Goal: Information Seeking & Learning: Find contact information

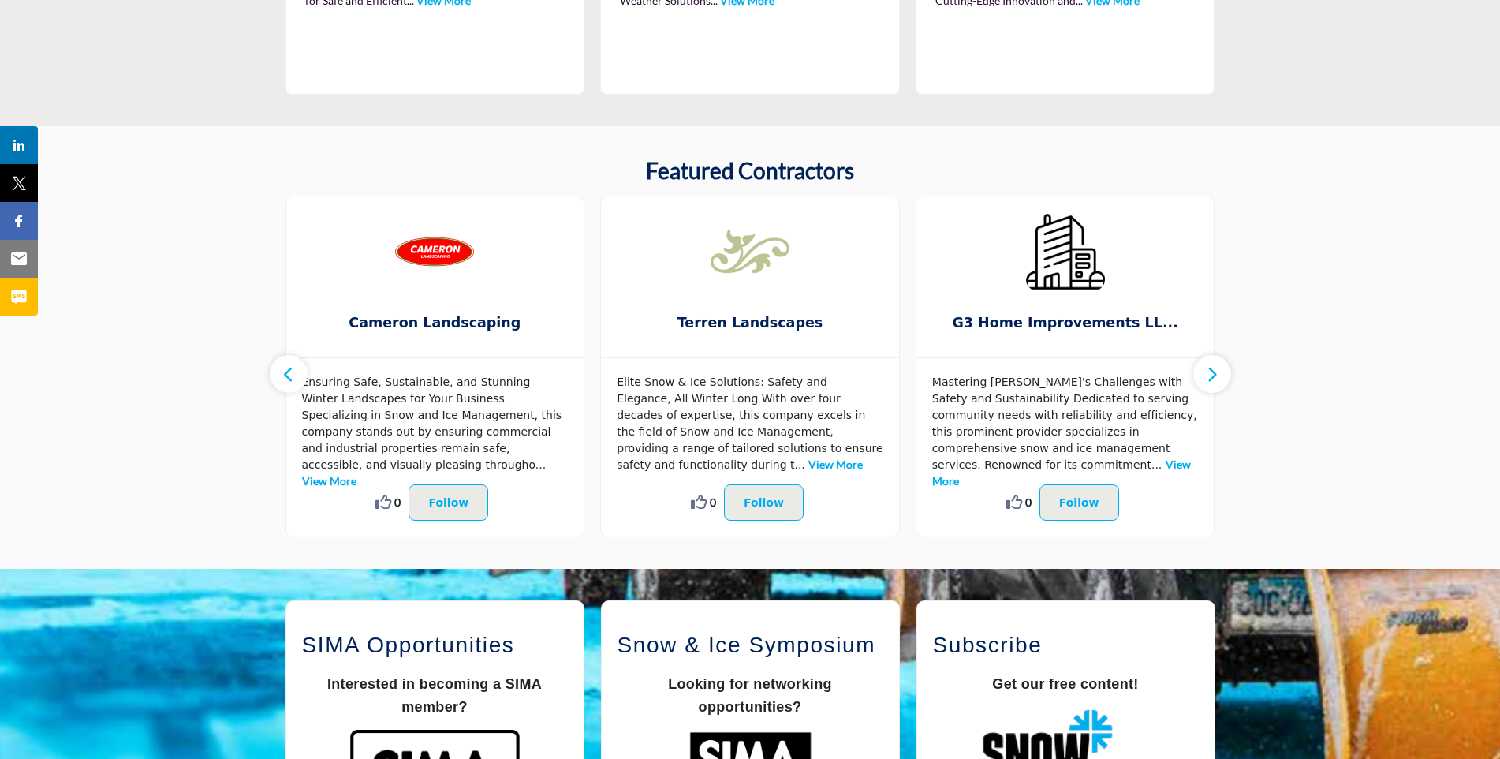
scroll to position [789, 0]
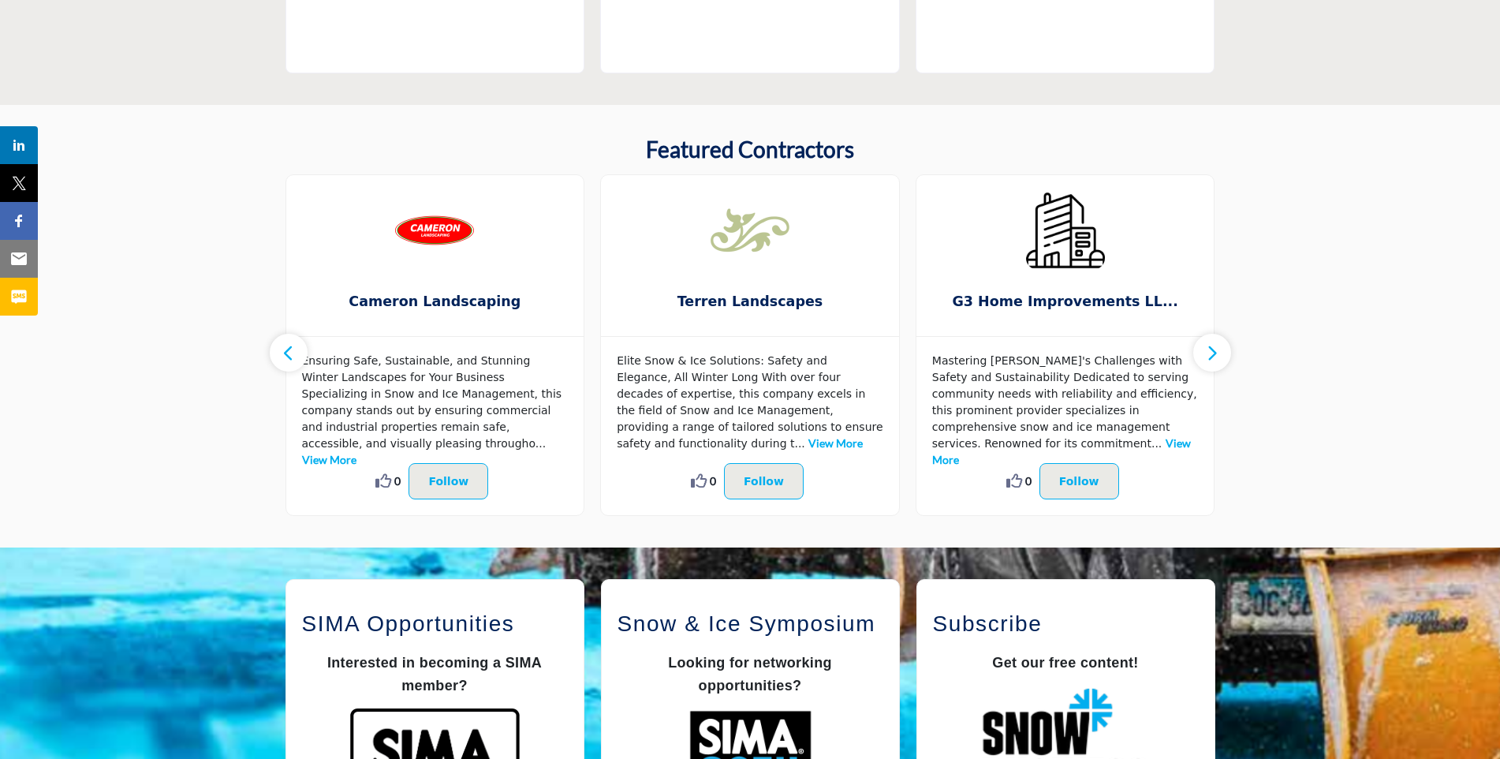
click at [1212, 349] on icon "button" at bounding box center [1212, 353] width 13 height 20
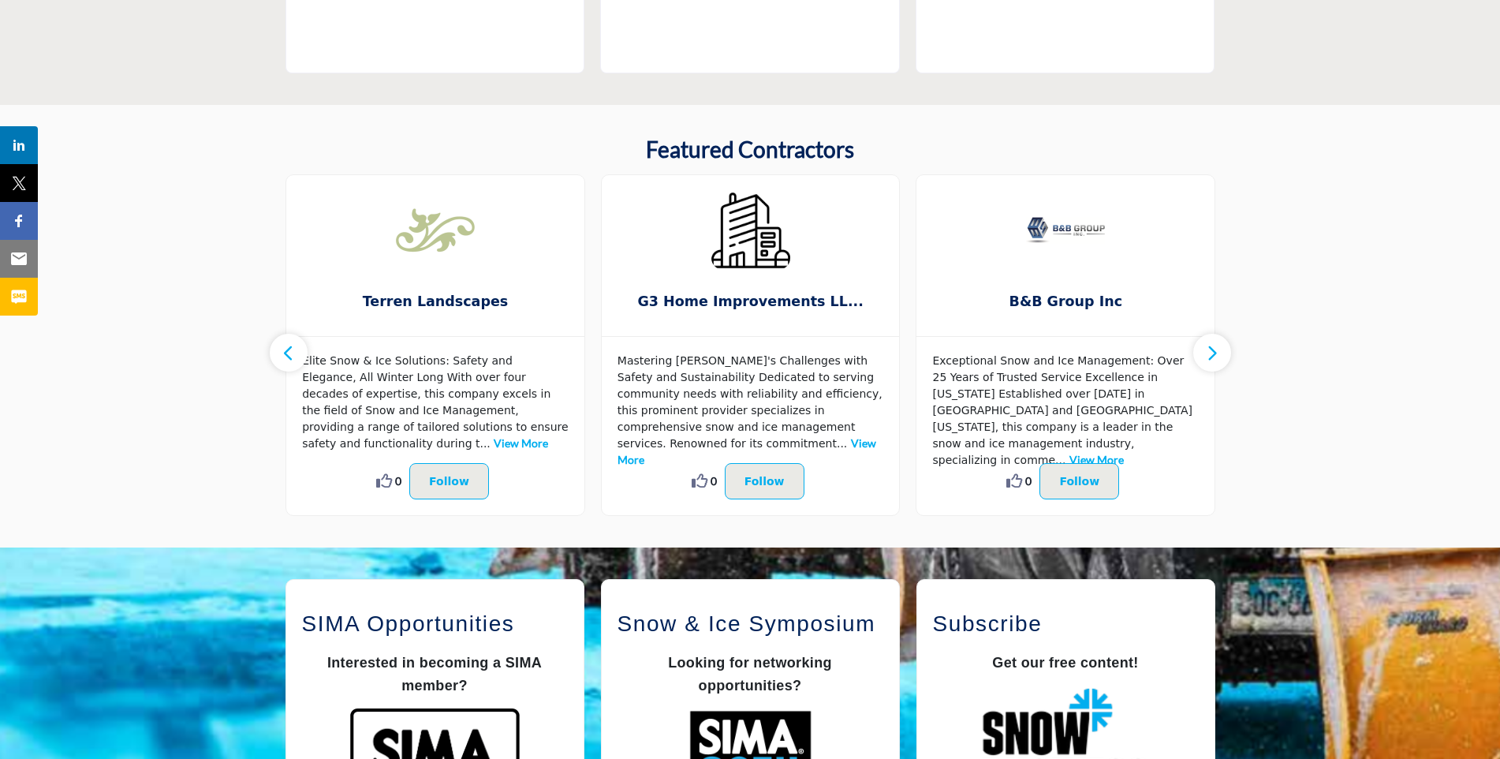
click at [1216, 353] on icon "button" at bounding box center [1212, 353] width 13 height 20
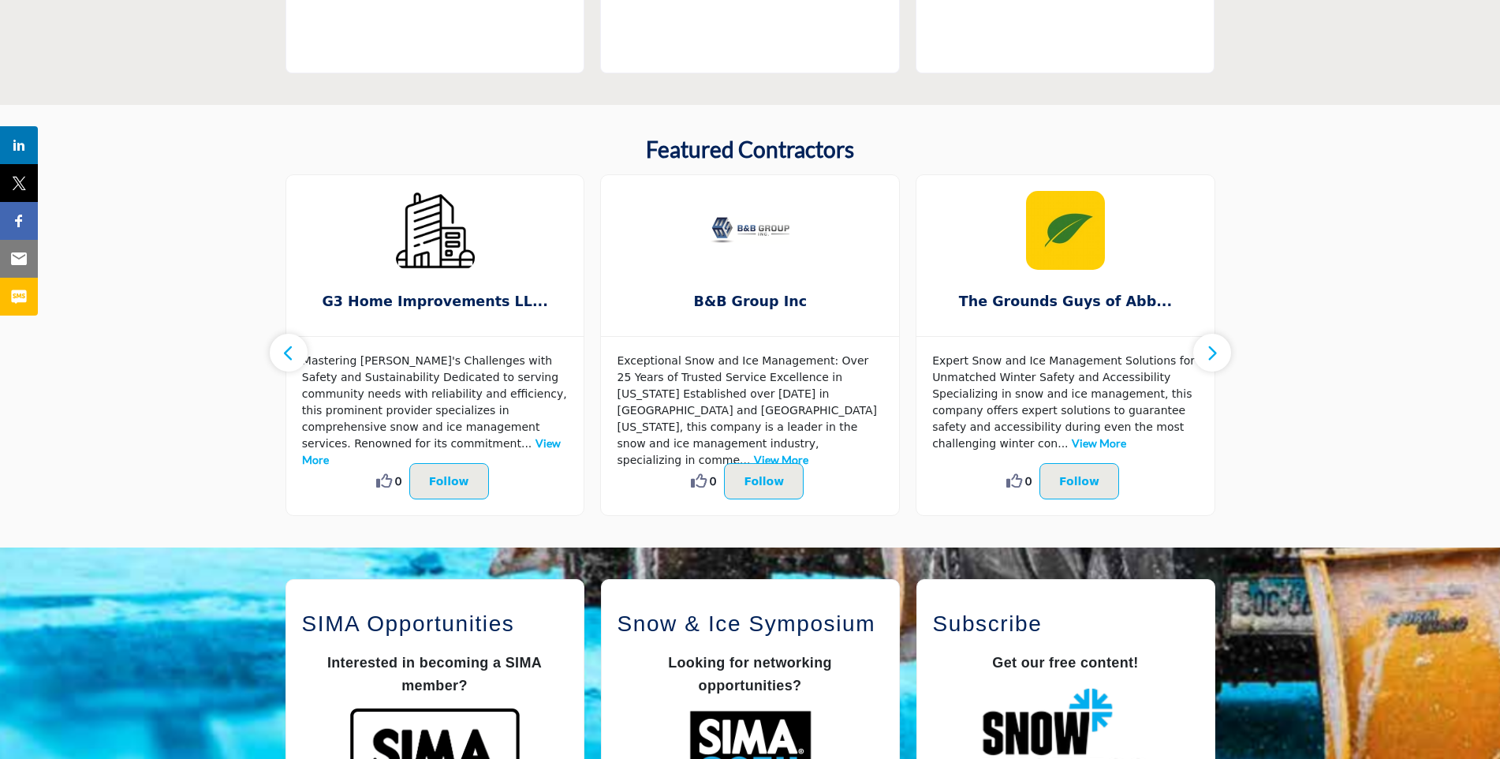
click at [1215, 359] on icon "button" at bounding box center [1212, 353] width 13 height 20
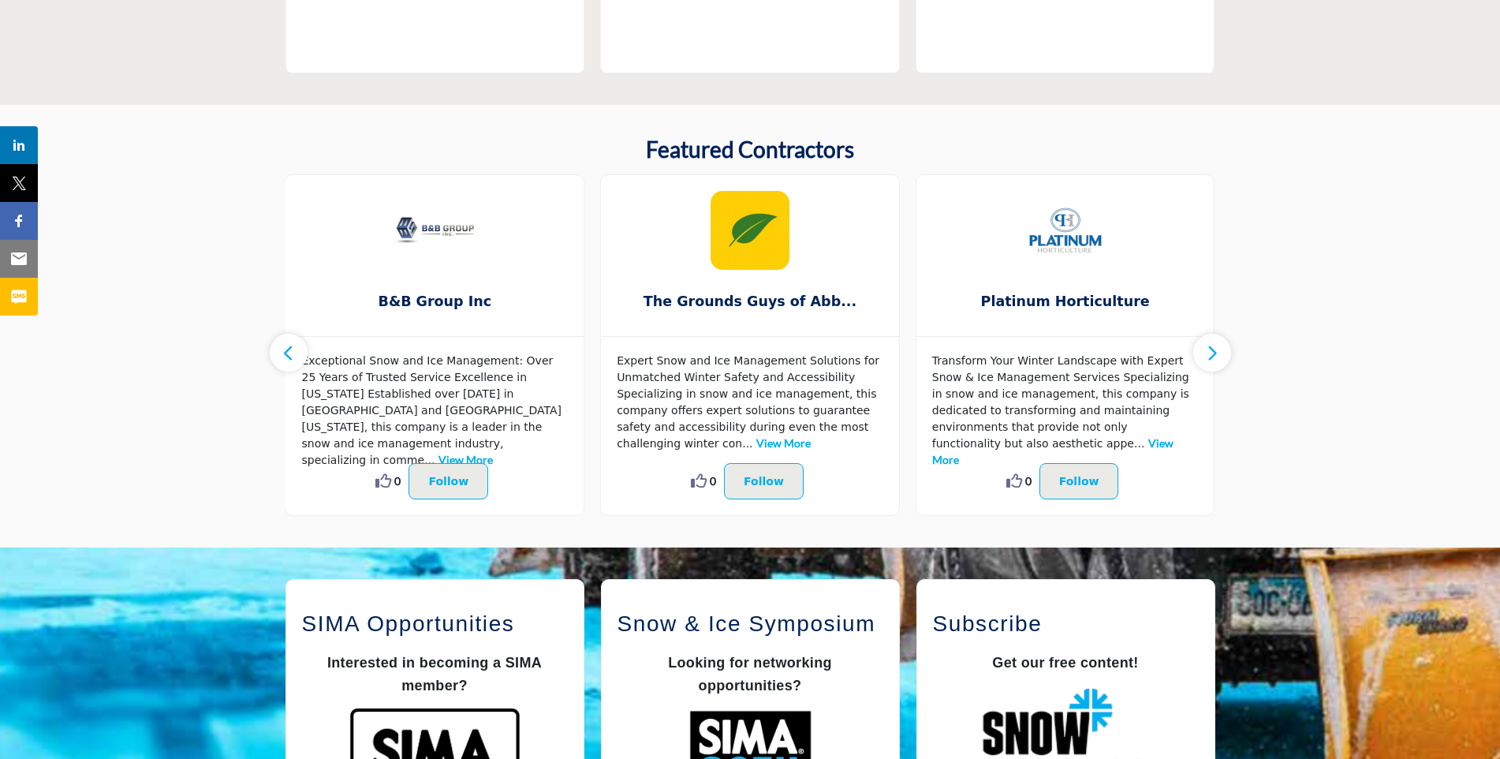
click at [1215, 359] on icon "button" at bounding box center [1212, 353] width 13 height 20
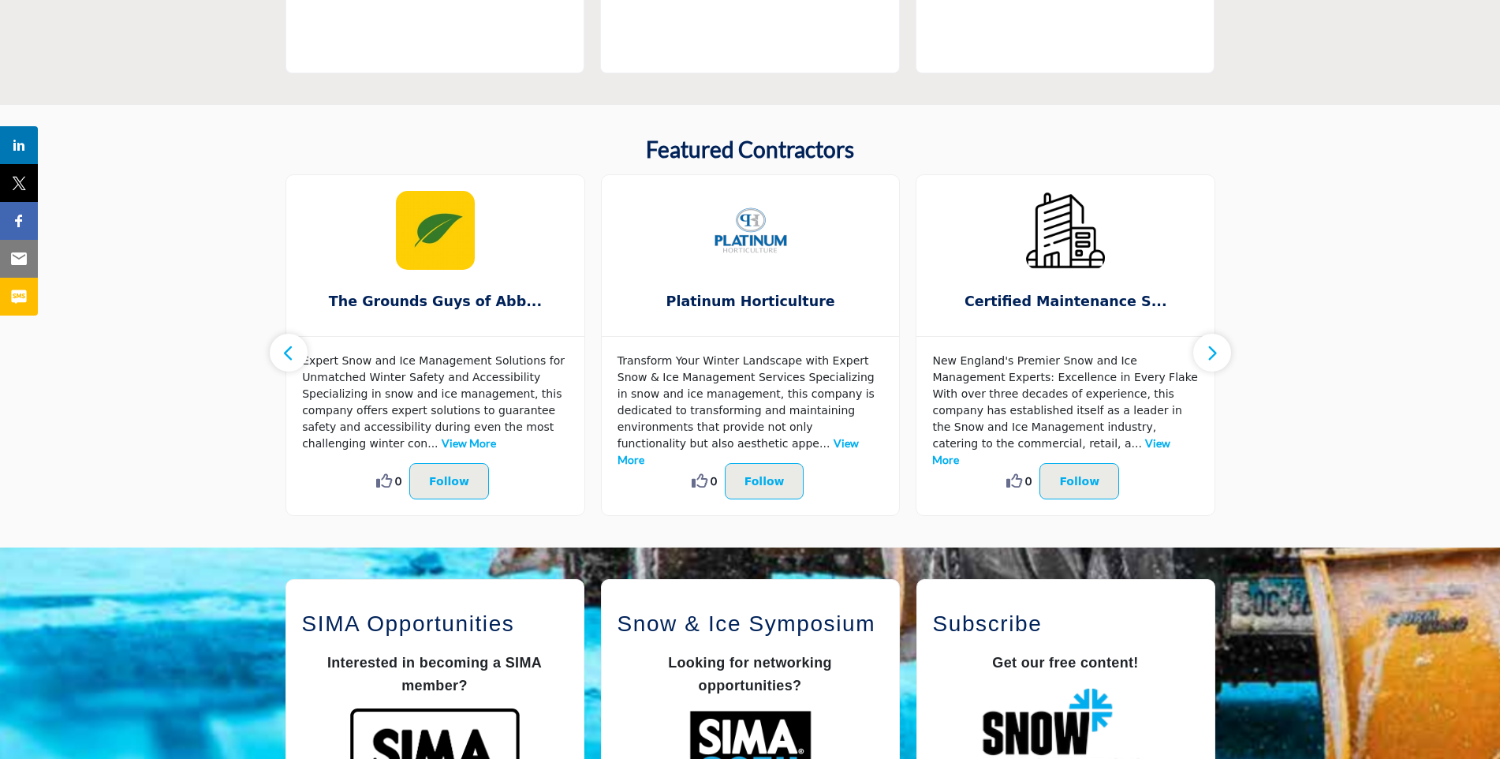
click at [1215, 359] on icon "button" at bounding box center [1212, 353] width 13 height 20
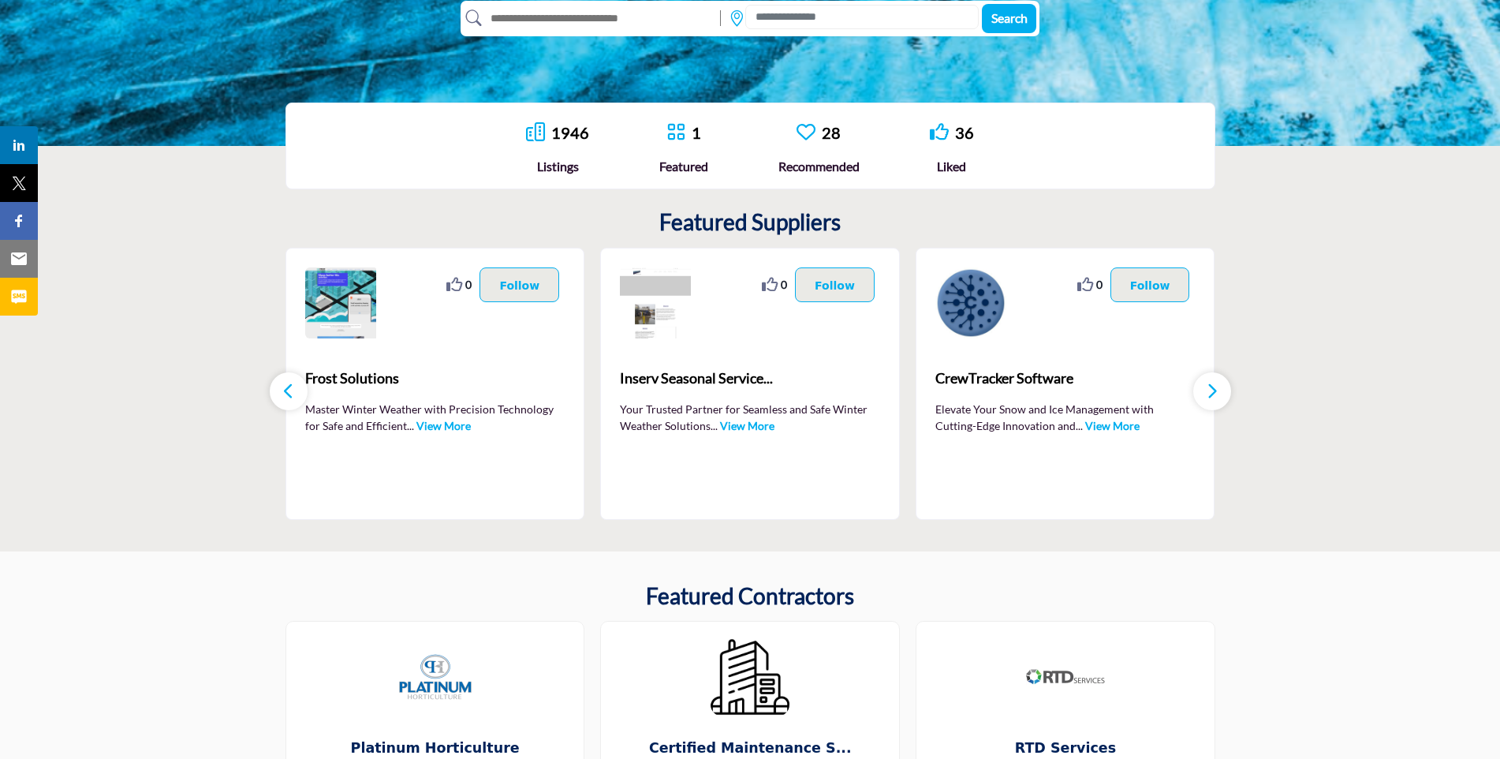
scroll to position [316, 0]
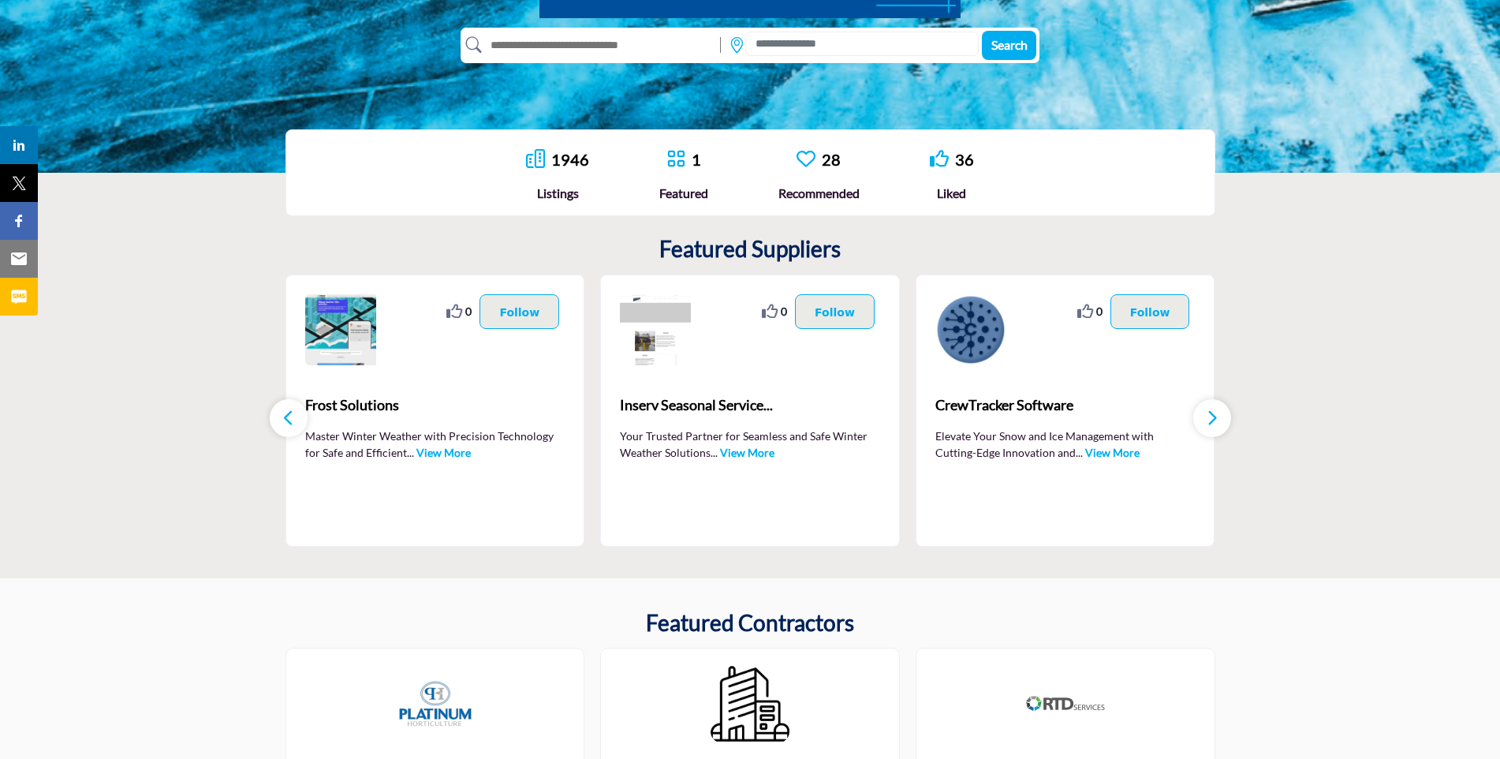
click at [1217, 422] on icon "button" at bounding box center [1212, 418] width 13 height 20
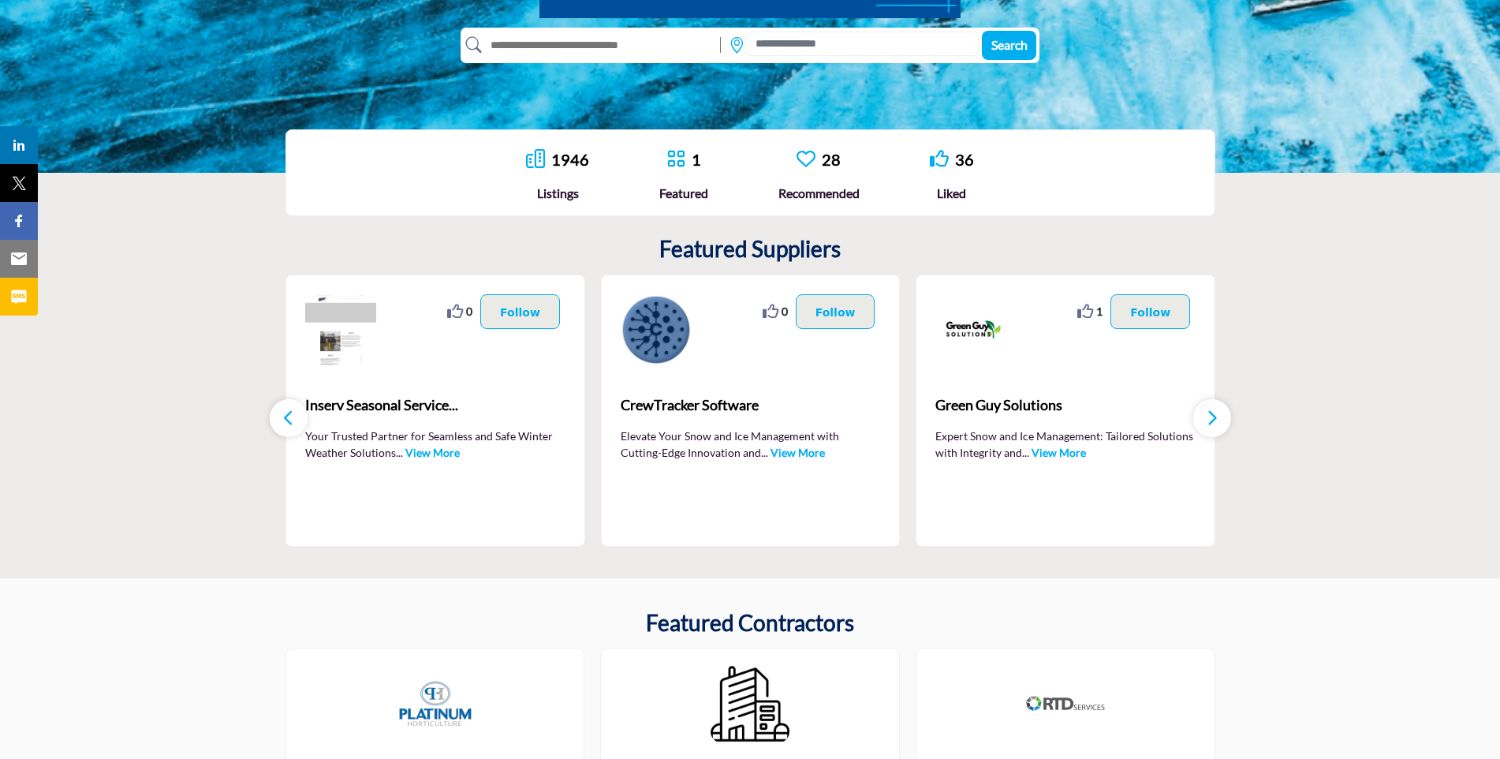
click at [1217, 422] on icon "button" at bounding box center [1212, 418] width 13 height 20
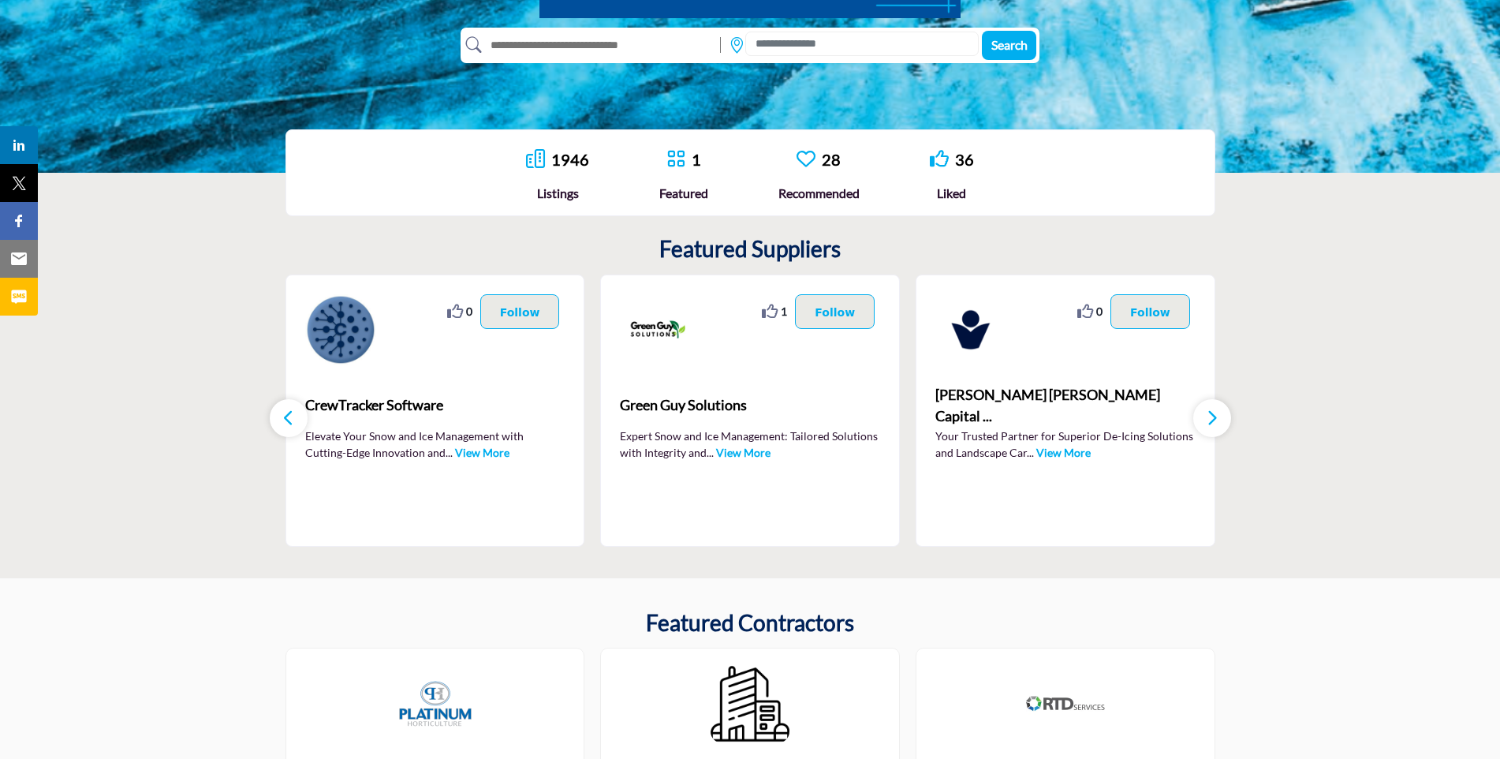
click at [1217, 422] on icon "button" at bounding box center [1212, 418] width 13 height 20
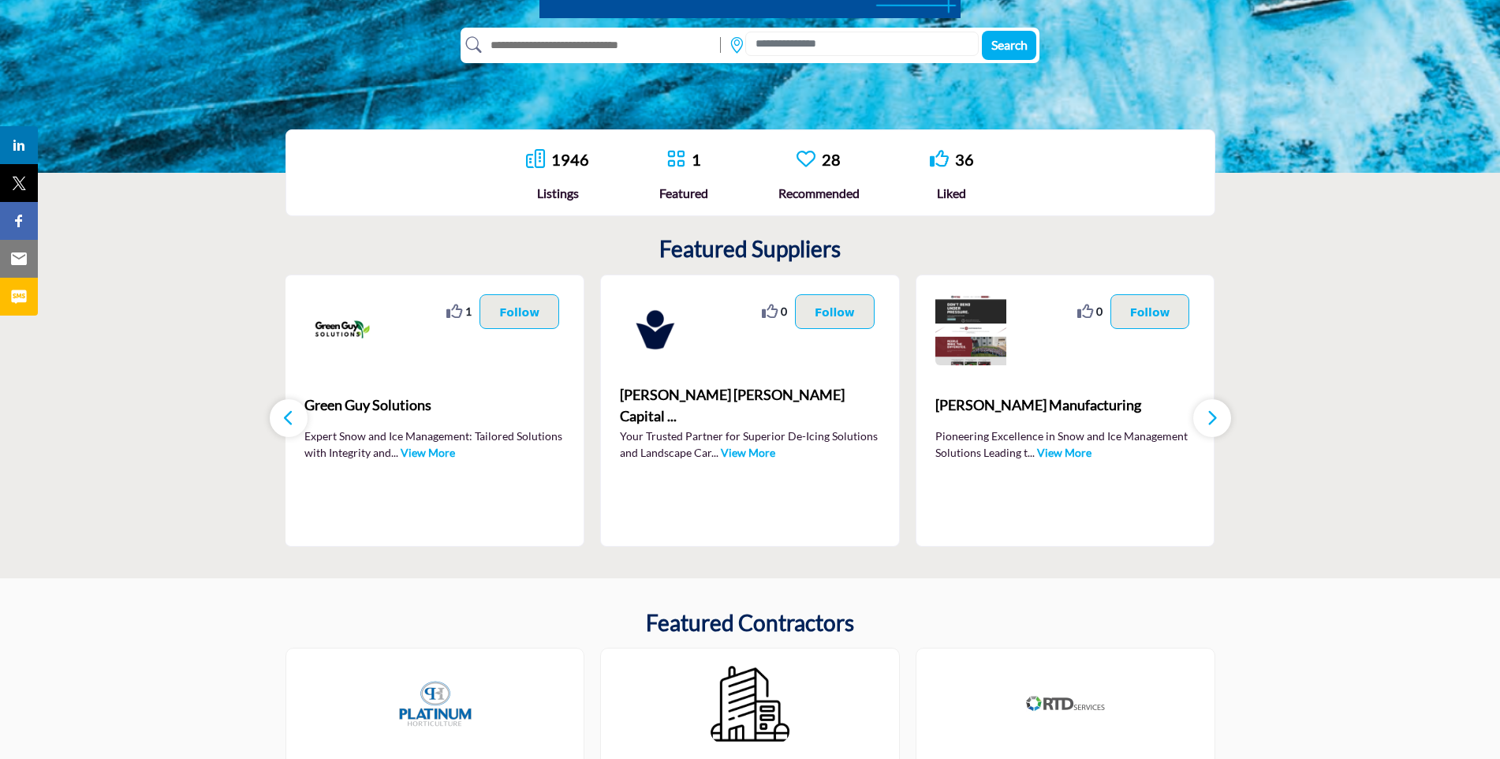
click at [1206, 418] on icon "button" at bounding box center [1212, 418] width 13 height 20
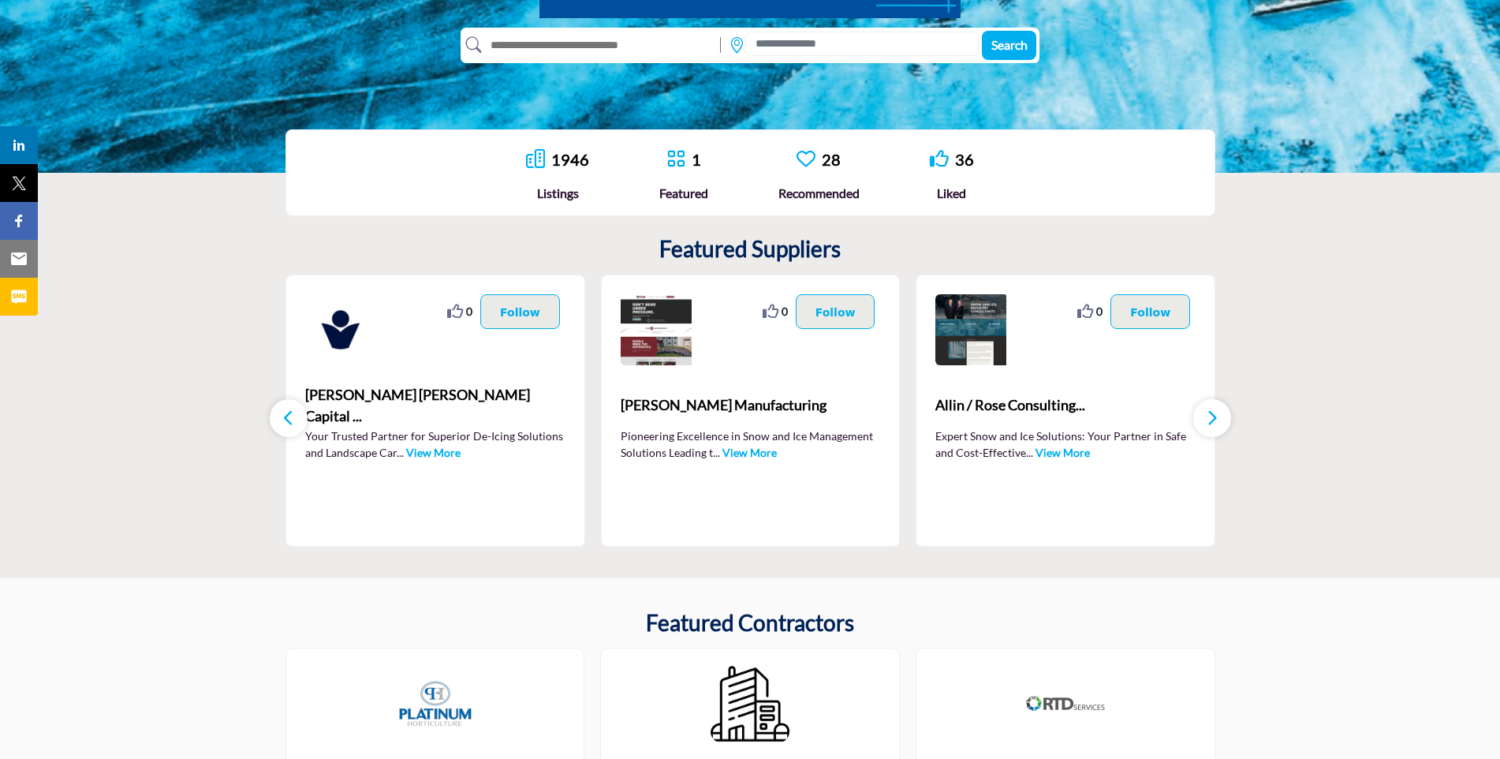
click at [1208, 422] on icon "button" at bounding box center [1212, 418] width 13 height 20
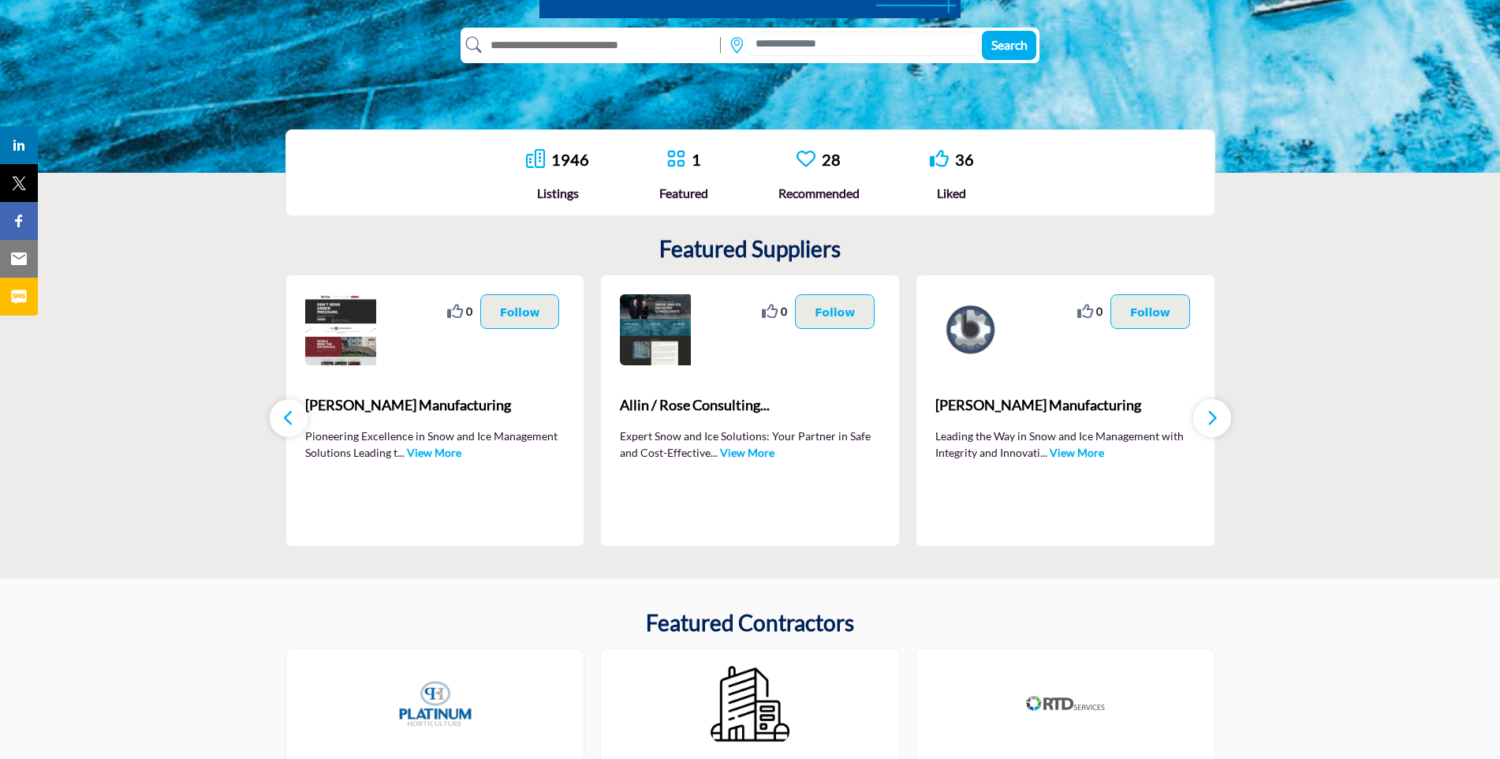
click at [1207, 420] on icon "button" at bounding box center [1212, 418] width 13 height 20
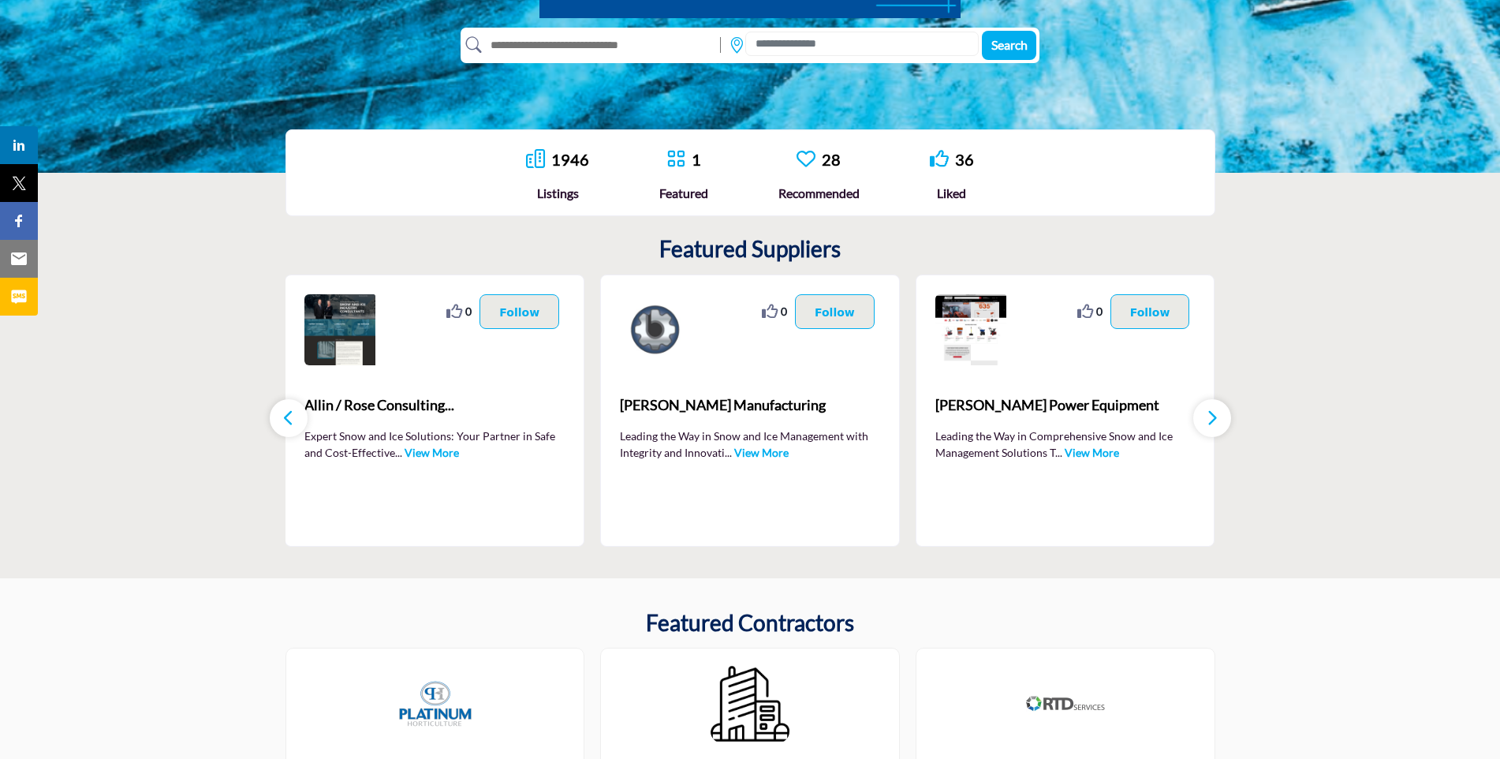
click at [1207, 420] on icon "button" at bounding box center [1212, 418] width 13 height 20
click at [1210, 422] on icon "button" at bounding box center [1212, 418] width 13 height 20
click at [1212, 414] on icon "button" at bounding box center [1212, 418] width 13 height 20
click at [286, 416] on icon "button" at bounding box center [288, 418] width 13 height 20
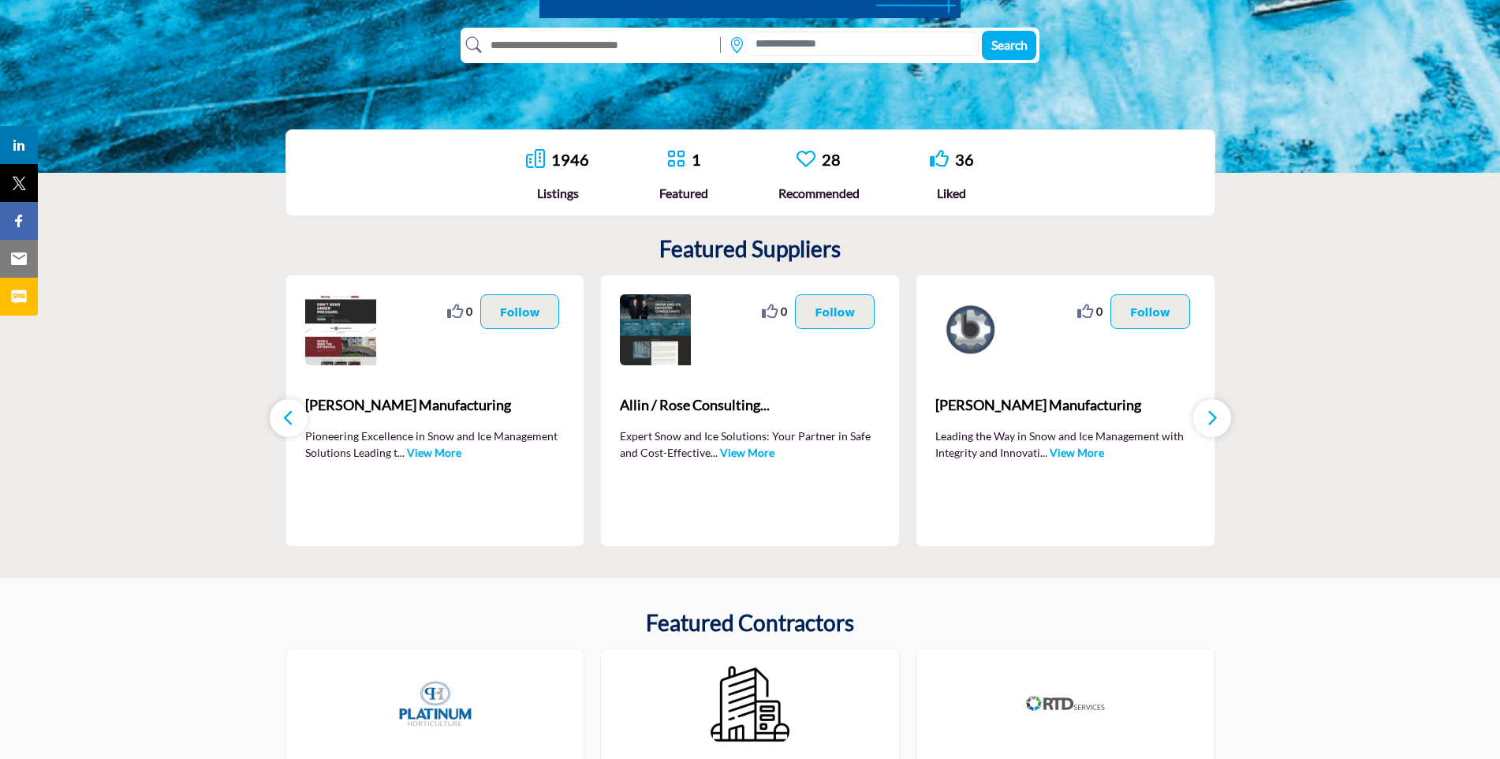
click at [286, 416] on icon "button" at bounding box center [288, 418] width 13 height 20
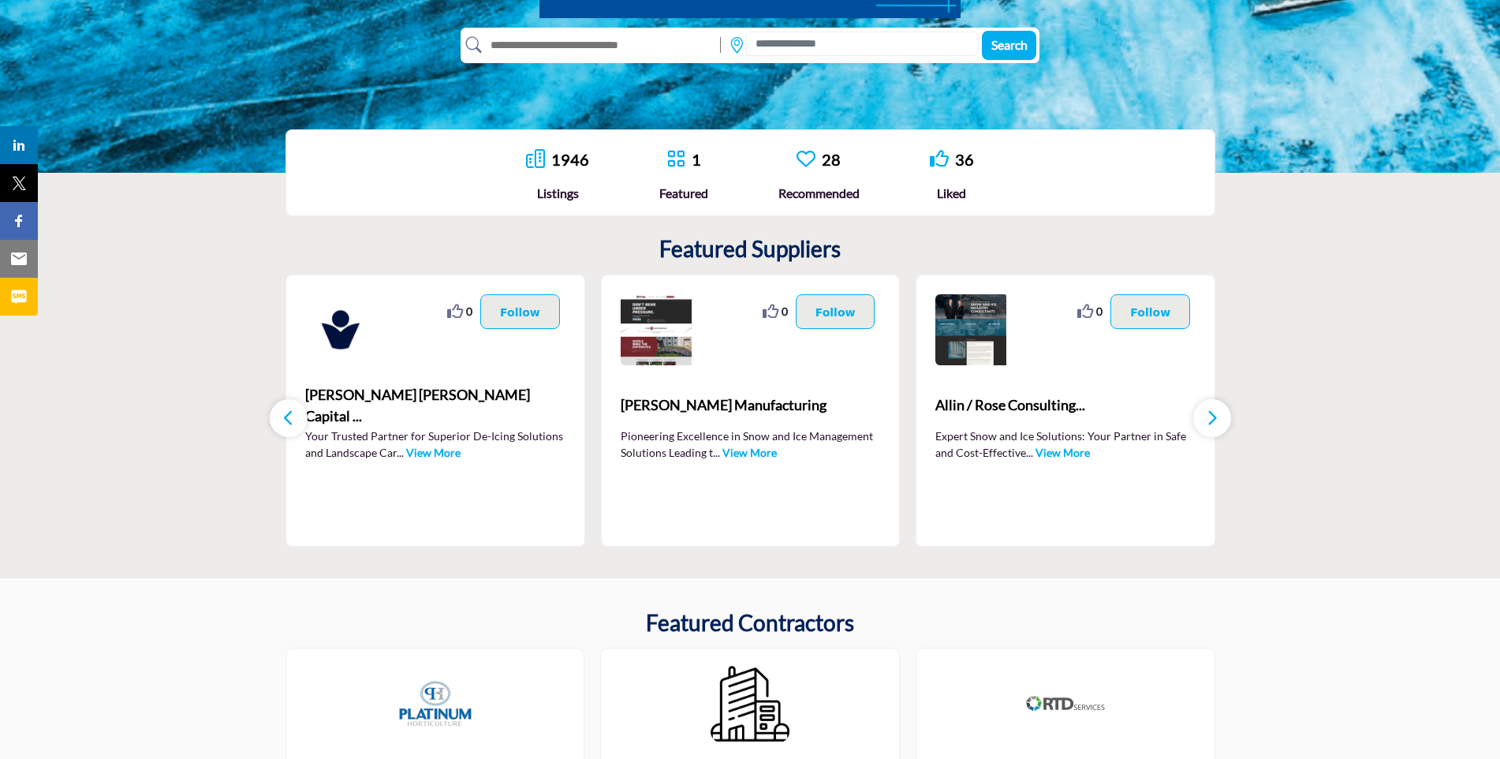
click at [286, 416] on icon "button" at bounding box center [288, 418] width 13 height 20
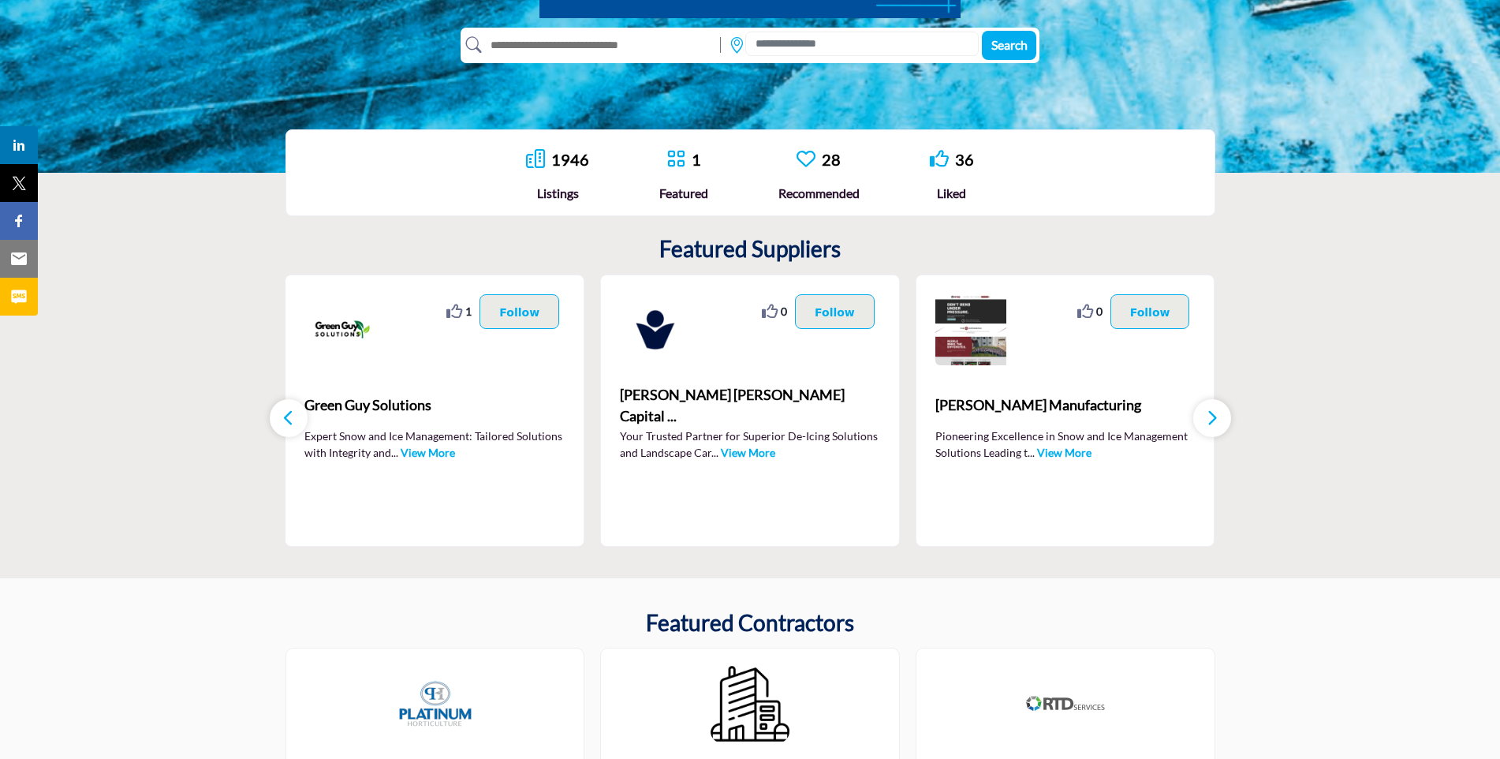
click at [286, 416] on icon "button" at bounding box center [288, 418] width 13 height 20
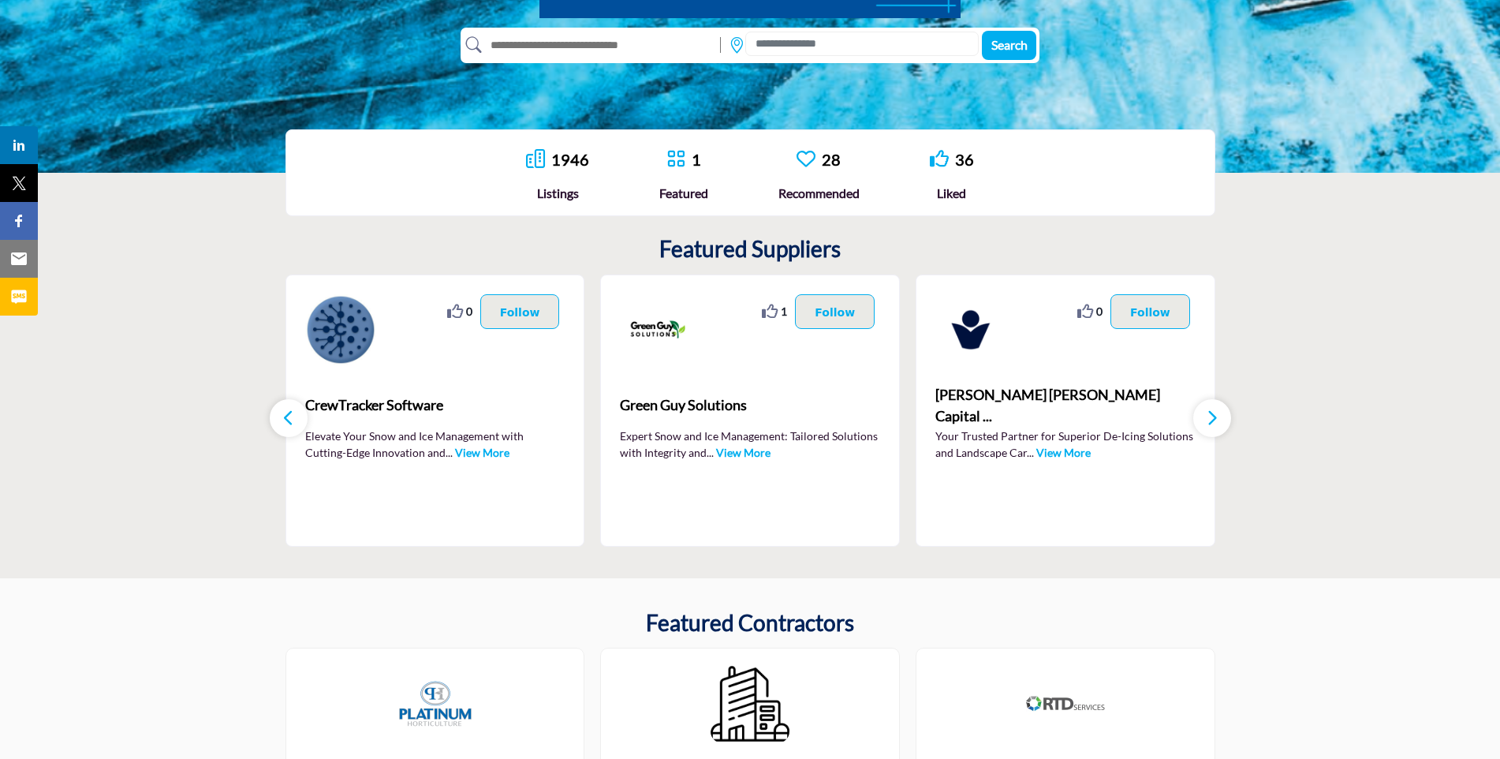
click at [286, 416] on icon "button" at bounding box center [288, 418] width 13 height 20
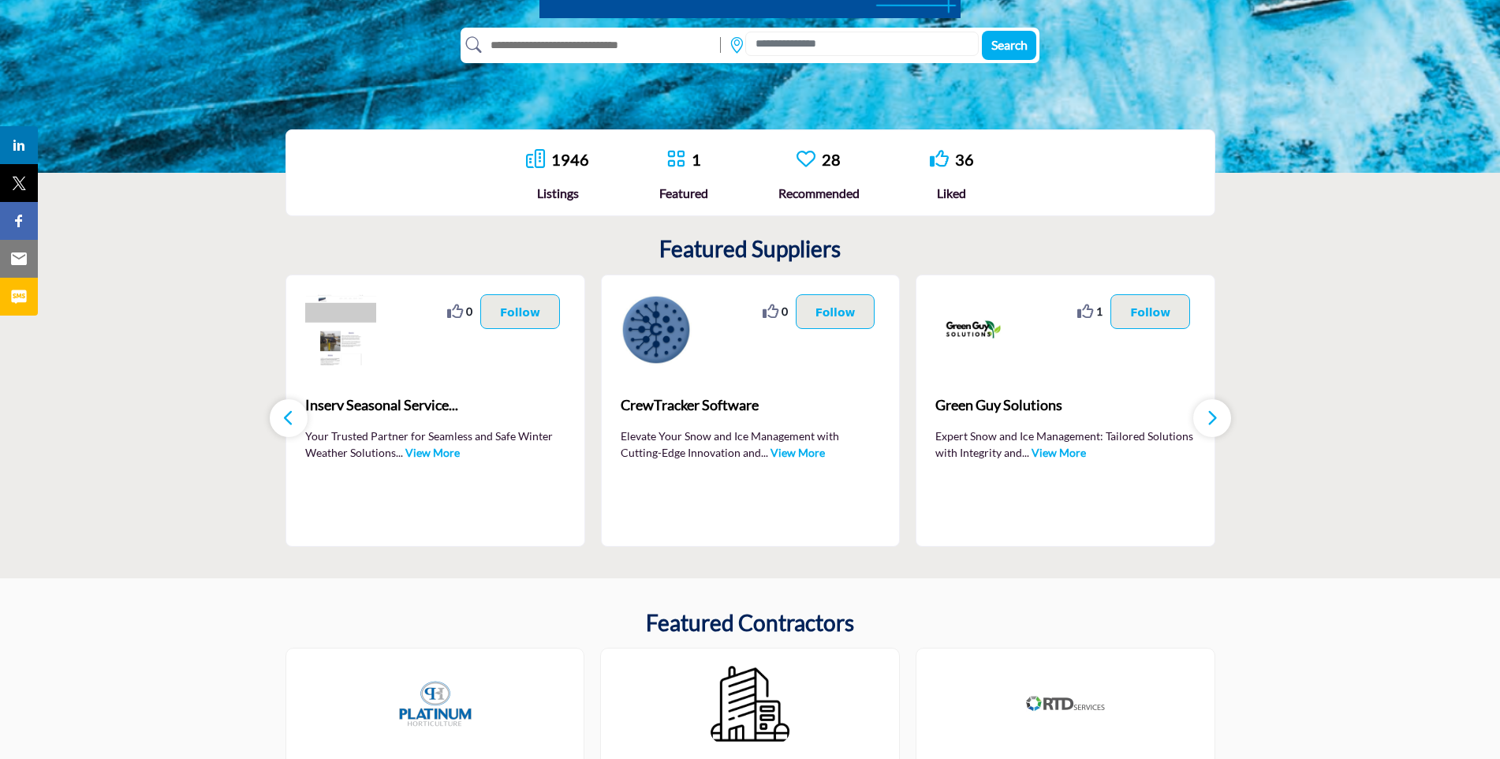
click at [286, 416] on icon "button" at bounding box center [288, 418] width 13 height 20
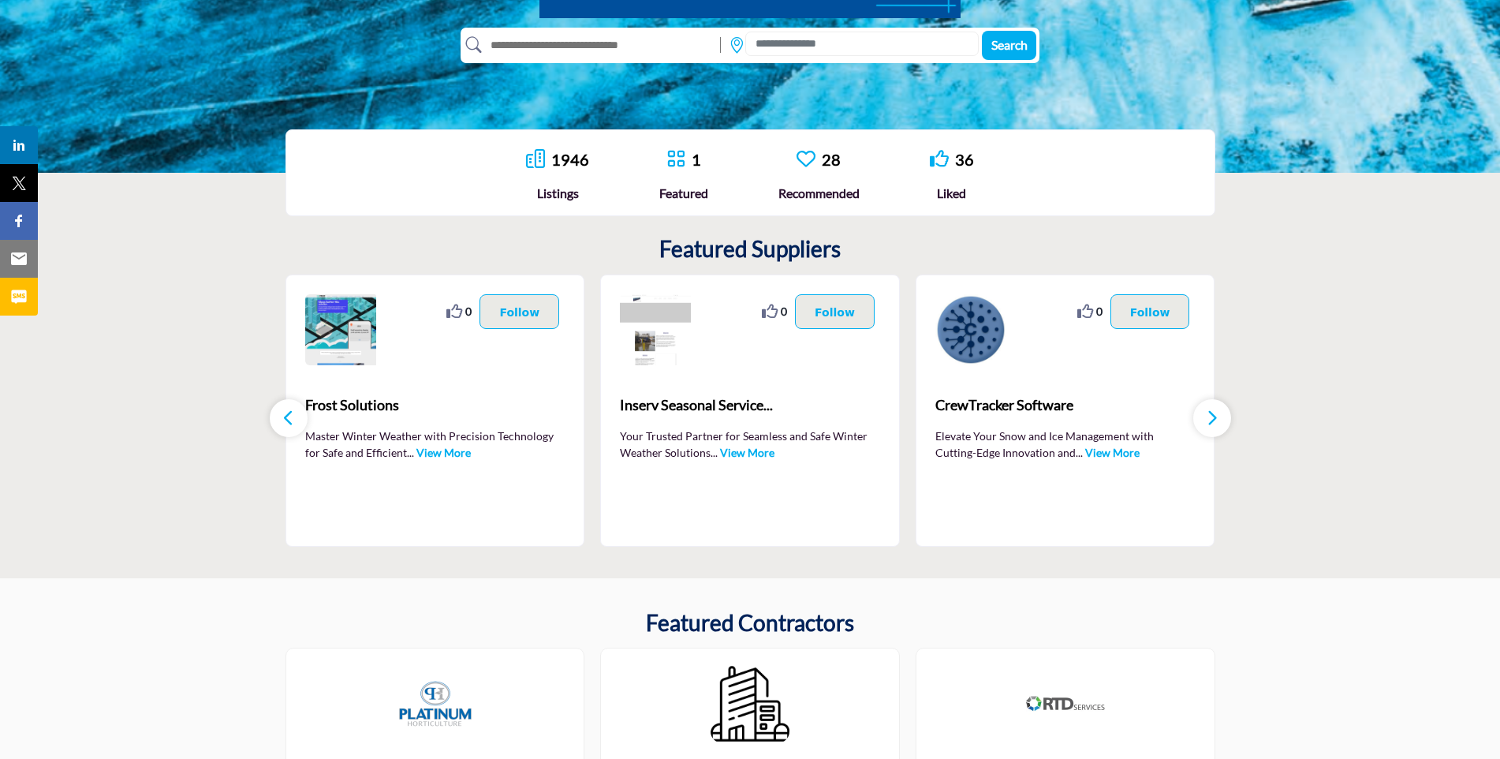
click at [286, 416] on icon "button" at bounding box center [288, 418] width 13 height 20
click at [566, 160] on link "1946" at bounding box center [570, 159] width 38 height 19
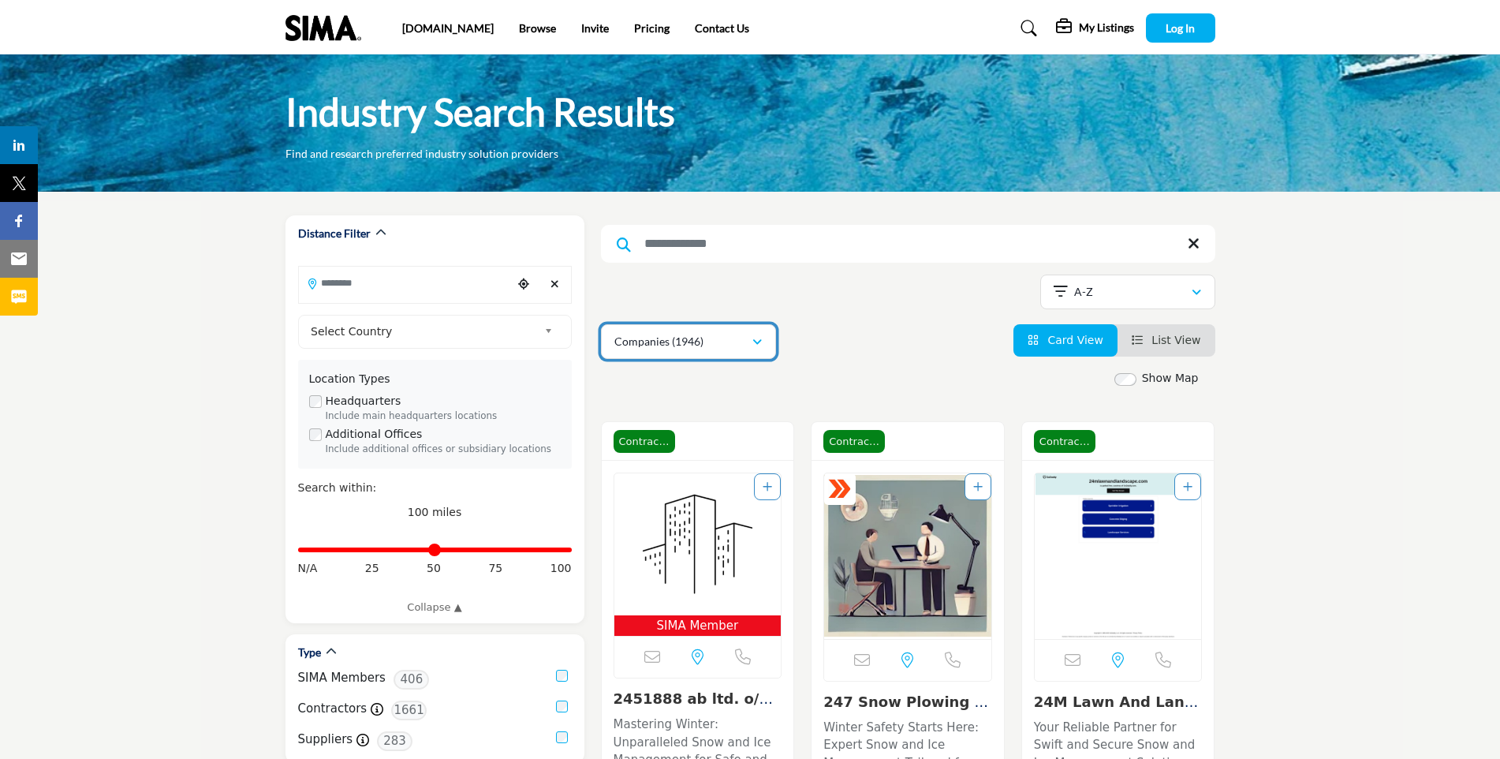
click at [756, 341] on icon "button" at bounding box center [757, 342] width 9 height 11
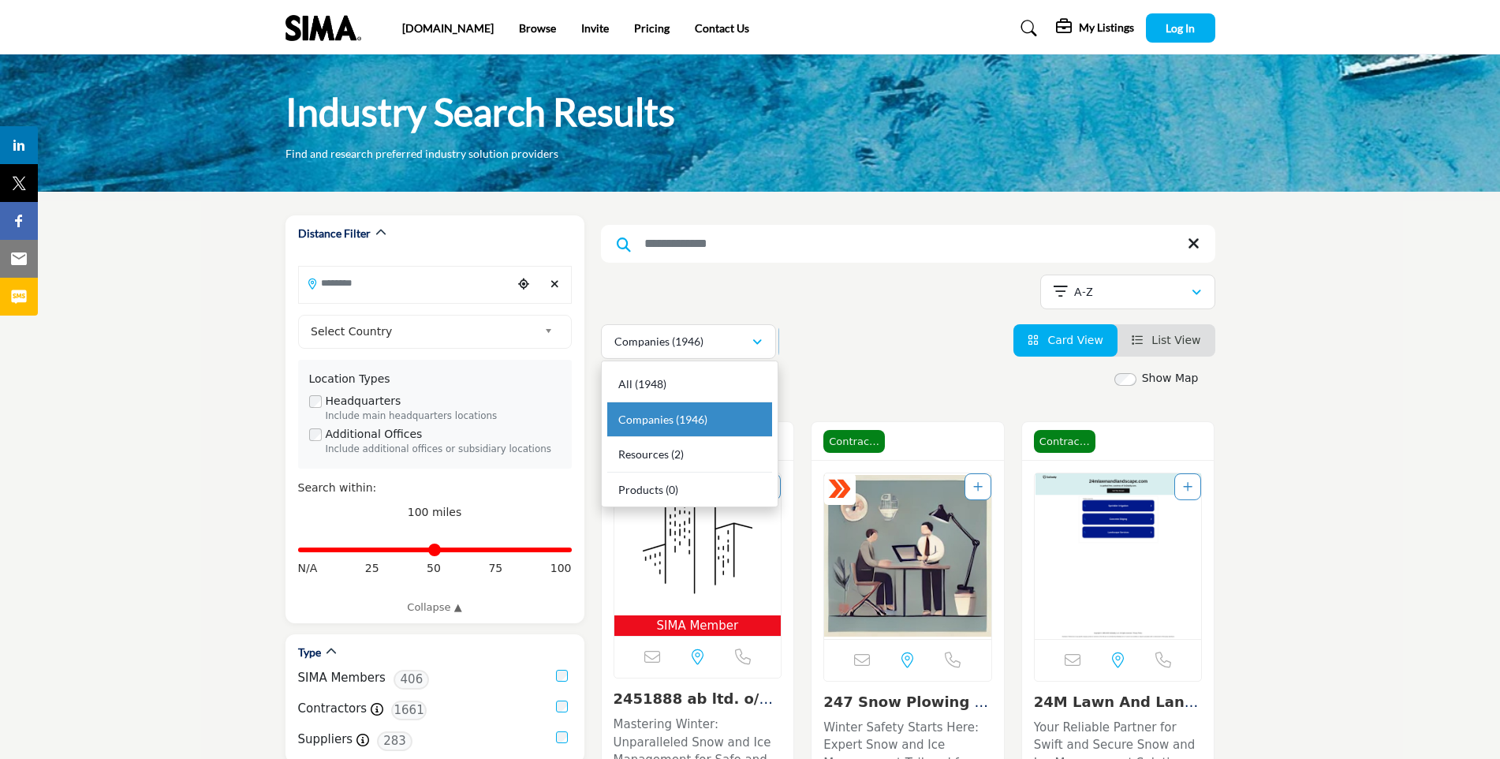
click at [848, 313] on div "Showing 21 results out of 1946" at bounding box center [908, 295] width 614 height 40
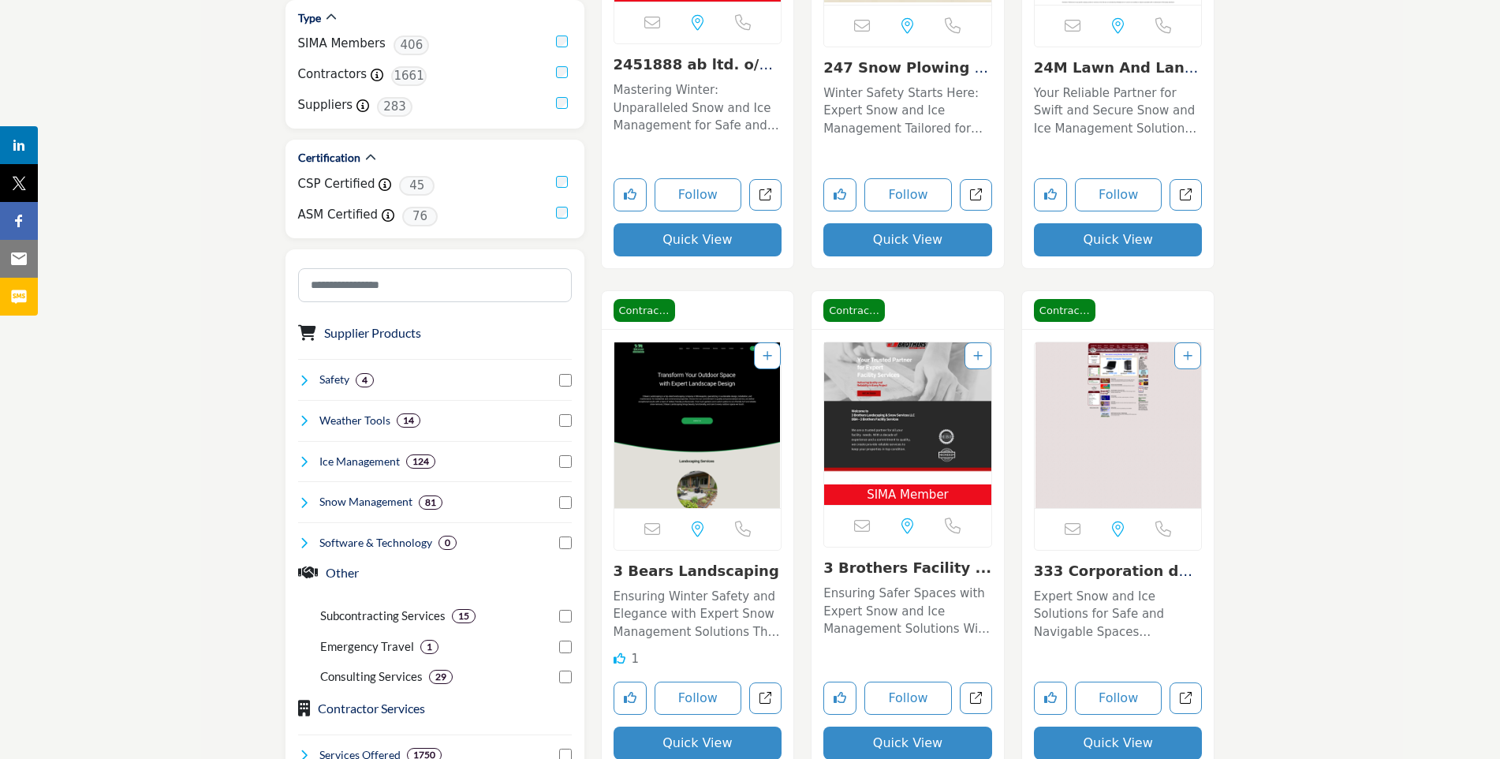
scroll to position [631, 0]
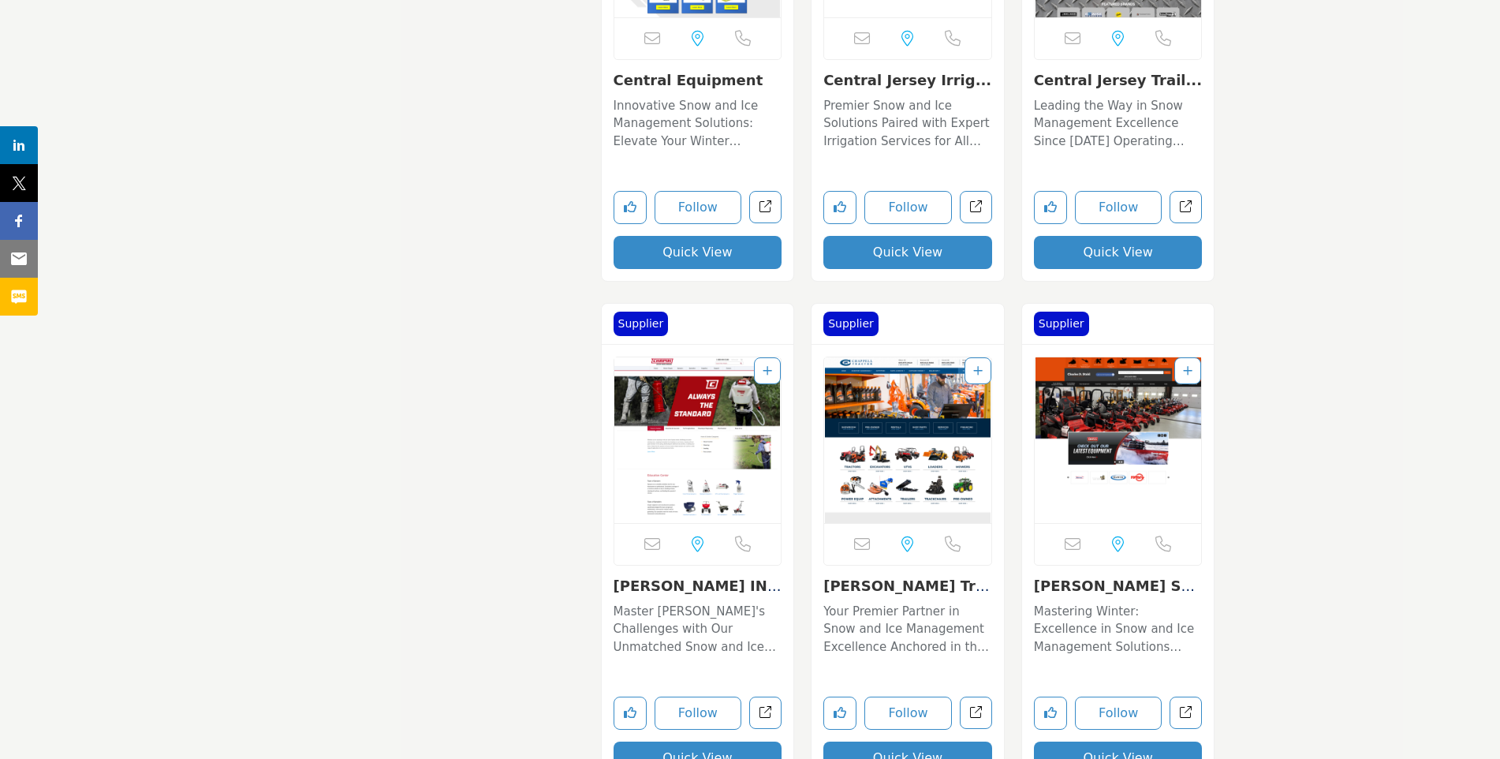
scroll to position [5837, 0]
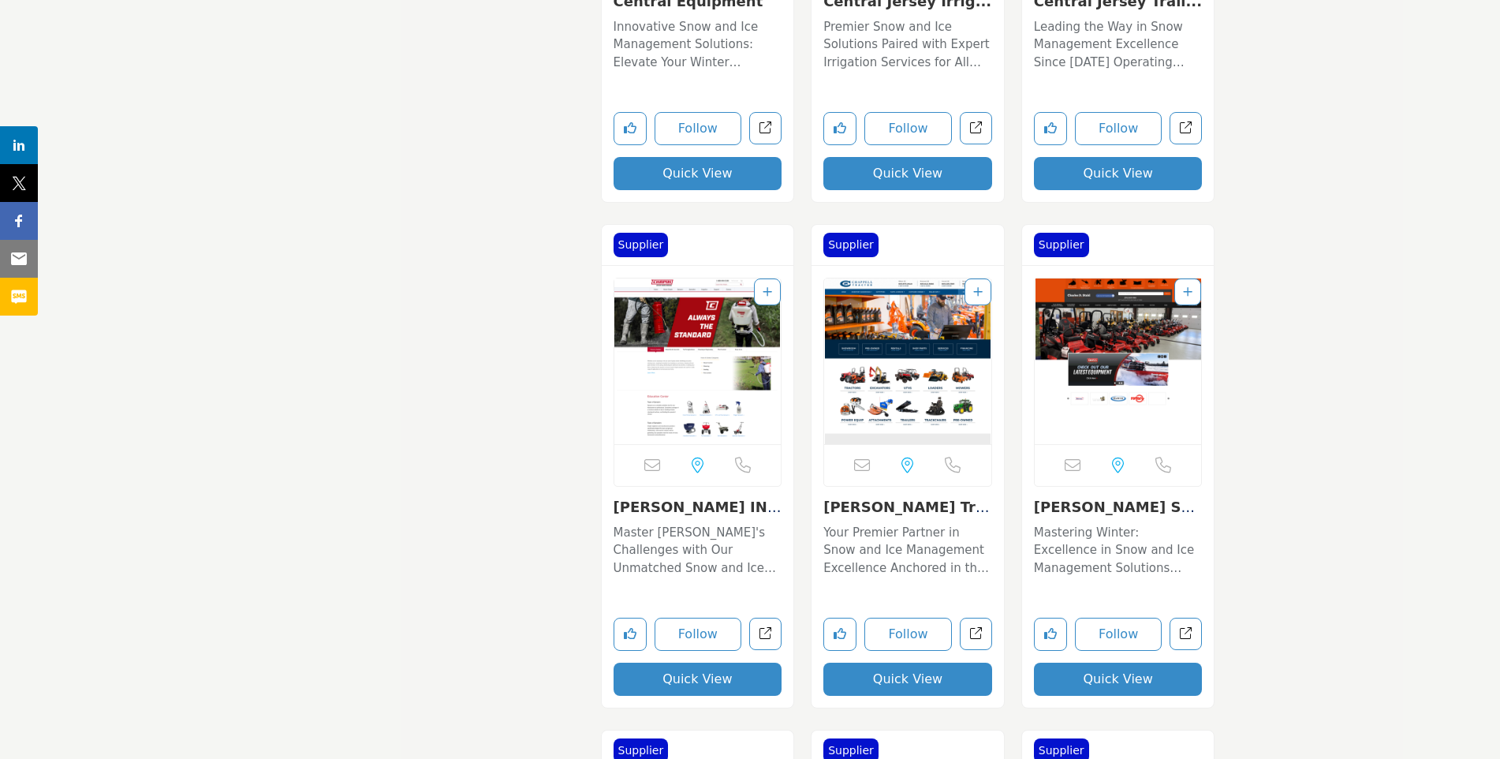
click at [689, 502] on link "[PERSON_NAME] INTERNATIONAL..." at bounding box center [698, 516] width 168 height 34
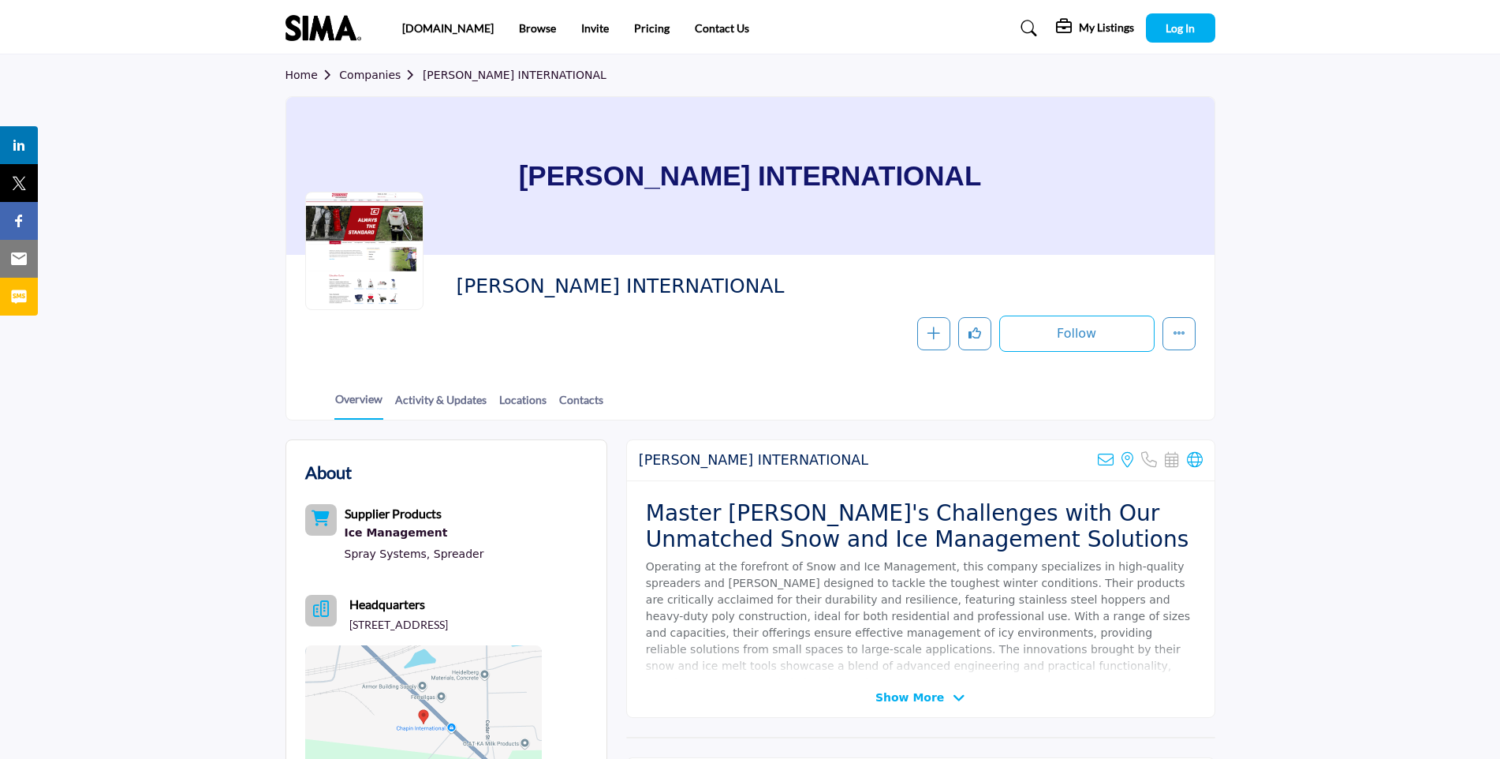
click at [925, 700] on span "Show More" at bounding box center [910, 697] width 69 height 17
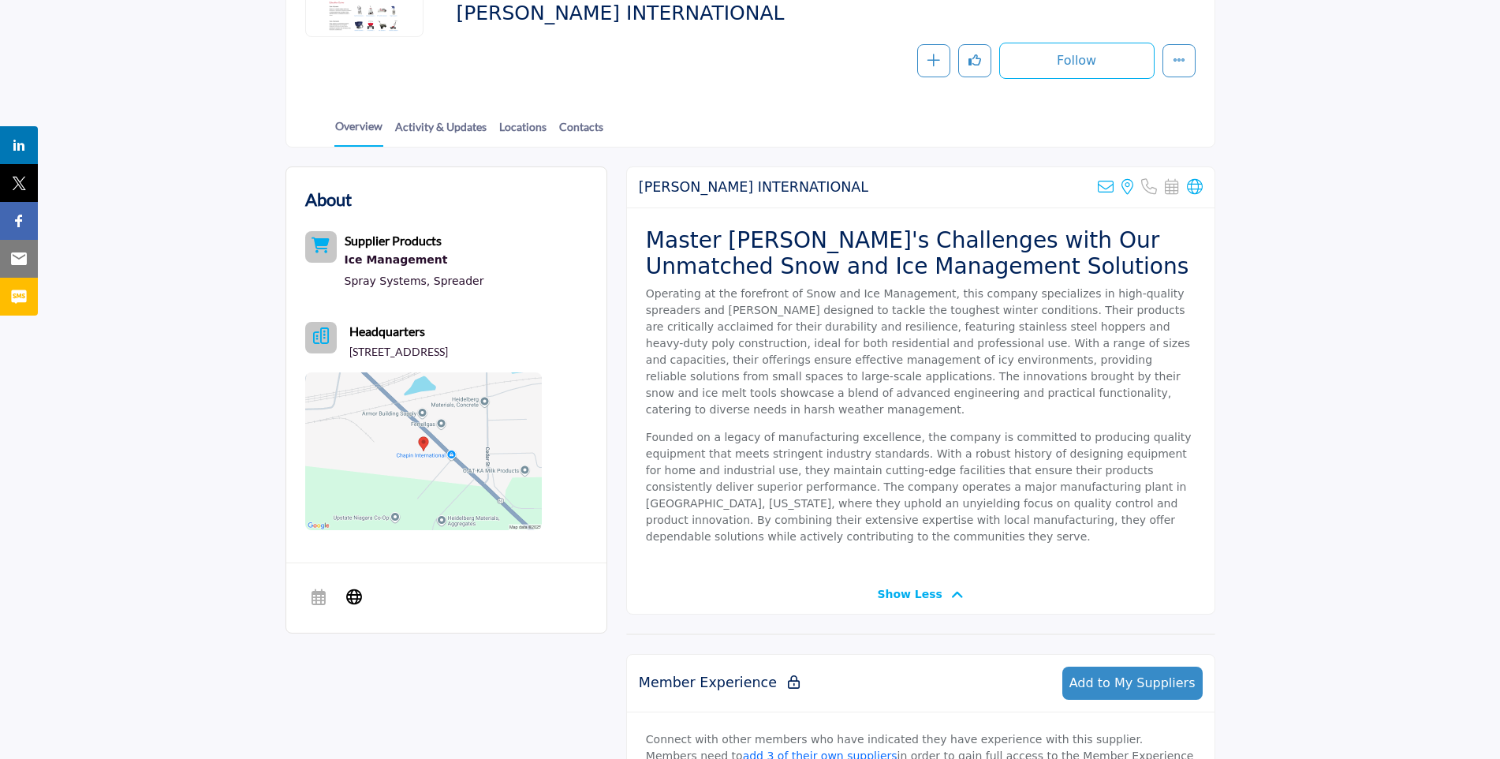
scroll to position [316, 0]
